Goal: Task Accomplishment & Management: Complete application form

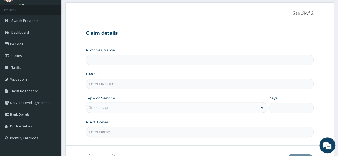
scroll to position [26, 0]
click at [143, 85] on input "HMO ID" at bounding box center [200, 84] width 228 height 10
type input "epl/10007/a"
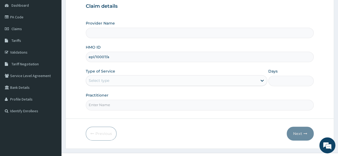
scroll to position [54, 0]
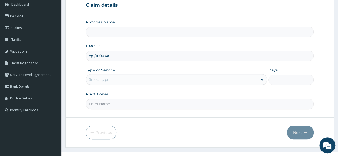
type input "[GEOGRAPHIC_DATA]"
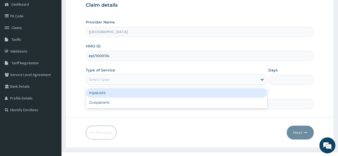
click at [129, 105] on div "Outpatient" at bounding box center [176, 103] width 181 height 10
type input "1"
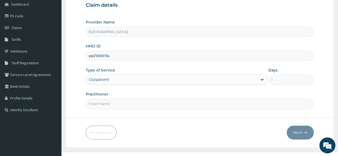
click at [151, 105] on input "Practitioner" at bounding box center [200, 104] width 228 height 10
type input "[PERSON_NAME]"
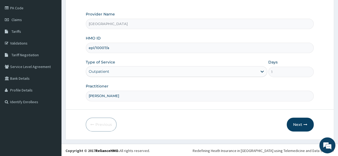
click at [300, 123] on button "Next" at bounding box center [299, 125] width 27 height 14
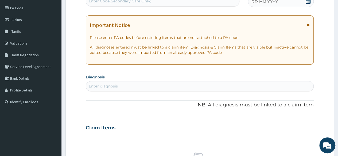
scroll to position [0, 0]
type input "plas"
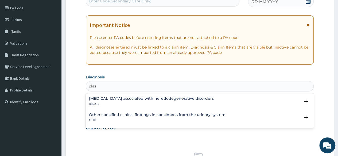
click at [127, 102] on p "8A02.12" at bounding box center [151, 104] width 125 height 4
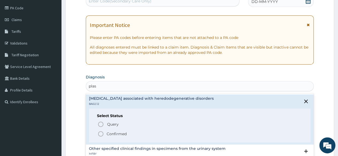
click at [119, 133] on p "Confirmed" at bounding box center [117, 133] width 20 height 5
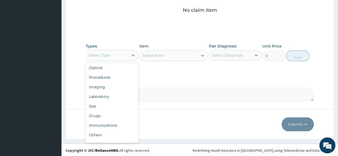
scroll to position [18, 0]
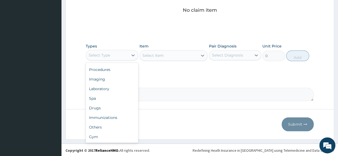
click at [112, 109] on div "Drugs" at bounding box center [112, 108] width 52 height 10
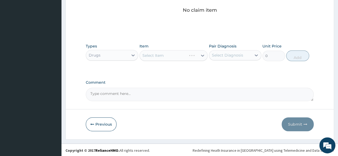
click at [144, 55] on div "Select Item" at bounding box center [173, 55] width 68 height 11
click at [143, 54] on div "Select Item" at bounding box center [173, 55] width 68 height 11
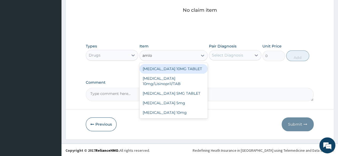
type input "amlod"
click at [187, 108] on div "[MEDICAL_DATA] 10mg" at bounding box center [173, 113] width 68 height 10
type input "70"
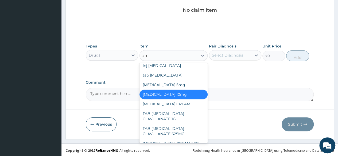
scroll to position [0, 0]
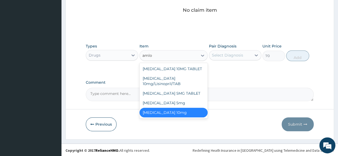
type input "amlod"
click at [171, 100] on div "[MEDICAL_DATA] 5mg" at bounding box center [173, 103] width 68 height 10
type input "40"
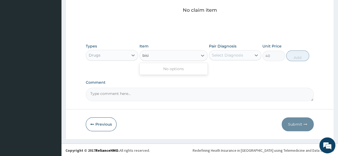
type input "bis"
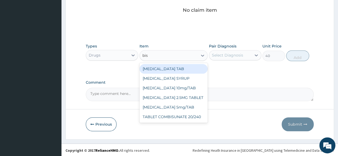
click at [171, 108] on div "[MEDICAL_DATA] 5mg/TAB" at bounding box center [173, 108] width 68 height 10
type input "50.4"
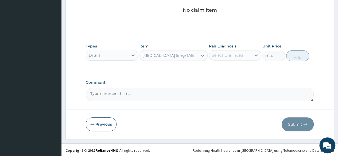
click at [142, 55] on div "[MEDICAL_DATA] 5mg/TAB" at bounding box center [168, 55] width 52 height 5
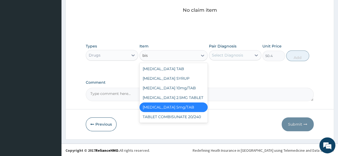
type input "biso"
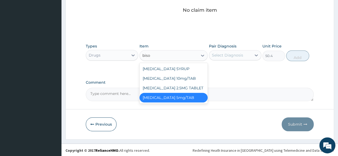
click at [189, 89] on div "[MEDICAL_DATA] 2.5MG TABLET" at bounding box center [173, 88] width 68 height 10
type input "49.88"
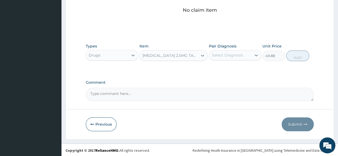
click at [142, 55] on div "[MEDICAL_DATA] 2.5MG TABLET" at bounding box center [170, 55] width 56 height 5
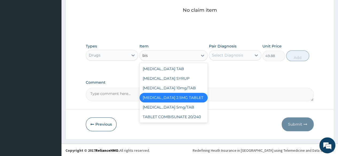
type input "biso"
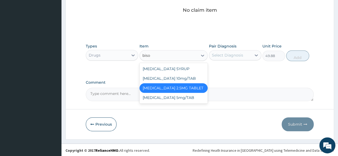
click at [184, 77] on div "[MEDICAL_DATA] 10mg/TAB" at bounding box center [173, 79] width 68 height 10
type input "63"
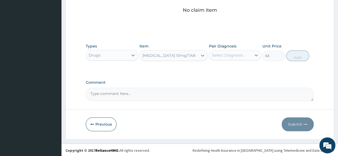
click at [142, 57] on div "[MEDICAL_DATA] 10mg/TAB" at bounding box center [168, 55] width 53 height 5
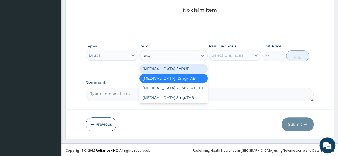
click at [146, 54] on input "biso" at bounding box center [146, 55] width 8 height 5
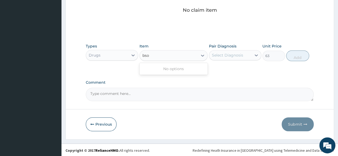
type input "so"
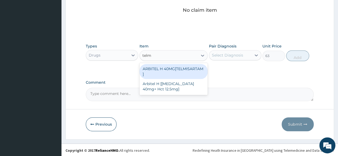
type input "telmi"
click at [194, 70] on div "ARBITEL H 40MG[TELMISARTAM ]" at bounding box center [173, 71] width 68 height 15
type input "1312.5"
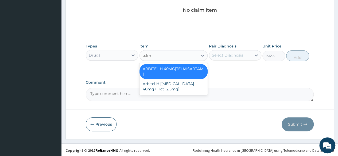
type input "telmi"
click at [176, 88] on div "Arbitel H [[MEDICAL_DATA] 40mg+ Hct 12.5mg]" at bounding box center [173, 86] width 68 height 15
type input "200"
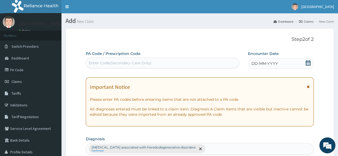
click at [39, 70] on link "PA Code" at bounding box center [30, 70] width 61 height 12
